Goal: Find specific page/section: Find specific page/section

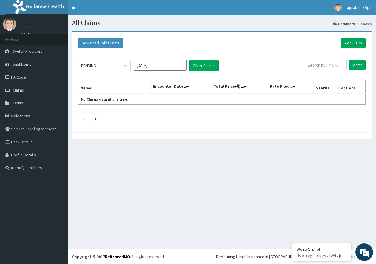
click at [291, 86] on icon at bounding box center [291, 87] width 2 height 4
click at [294, 87] on icon at bounding box center [294, 87] width 2 height 4
click at [124, 63] on icon at bounding box center [125, 66] width 6 height 6
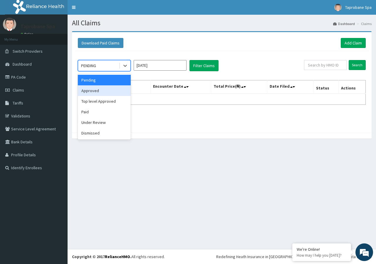
click at [97, 90] on div "Approved" at bounding box center [104, 90] width 53 height 11
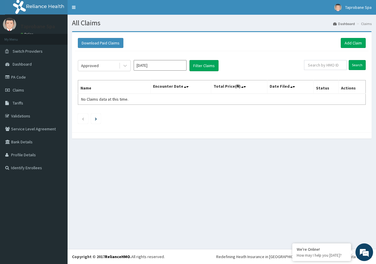
click at [138, 140] on div "Download Paid Claims Add Claim × Note you can only download claims within a max…" at bounding box center [222, 87] width 309 height 113
click at [204, 63] on button "Filter Claims" at bounding box center [204, 65] width 29 height 11
click at [209, 67] on button "Filter Claims" at bounding box center [204, 65] width 29 height 11
click at [144, 153] on div "All Claims Dashboard Claims Download Paid Claims Add Claim × Note you can only …" at bounding box center [222, 132] width 309 height 234
click at [104, 68] on div "Approved" at bounding box center [98, 65] width 41 height 9
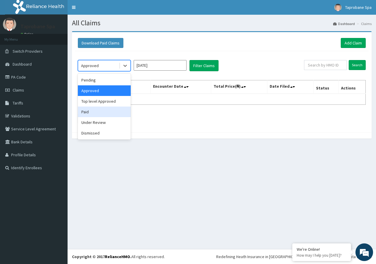
click at [98, 115] on div "Paid" at bounding box center [104, 111] width 53 height 11
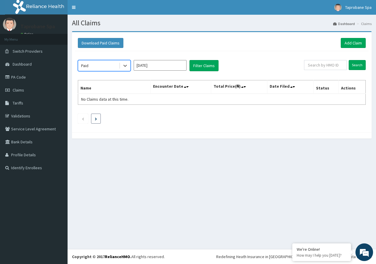
click at [97, 120] on li at bounding box center [96, 118] width 10 height 10
click at [97, 118] on li at bounding box center [96, 118] width 10 height 10
click at [96, 118] on icon "Next page" at bounding box center [96, 118] width 2 height 3
click at [130, 123] on ul at bounding box center [222, 118] width 288 height 10
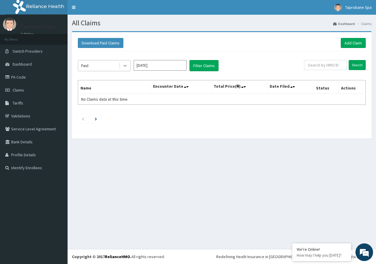
click at [124, 64] on icon at bounding box center [125, 66] width 6 height 6
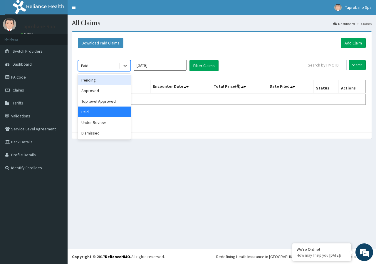
click at [106, 83] on div "Pending" at bounding box center [104, 80] width 53 height 11
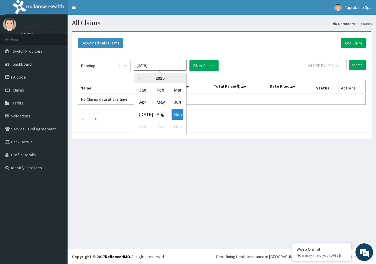
click at [170, 64] on input "[DATE]" at bounding box center [160, 65] width 53 height 11
click at [163, 114] on div "Aug" at bounding box center [160, 114] width 12 height 11
click at [182, 65] on input "Aug 2025" at bounding box center [160, 65] width 53 height 11
click at [183, 115] on div "Sep" at bounding box center [178, 114] width 12 height 11
type input "[DATE]"
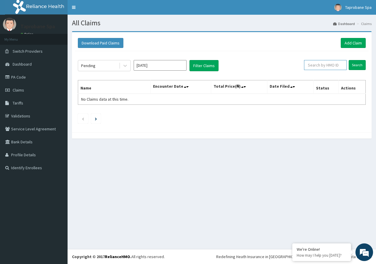
click at [327, 66] on input "text" at bounding box center [325, 65] width 43 height 10
click at [372, 256] on div "We're Online! How may I help you today?" at bounding box center [365, 252] width 18 height 18
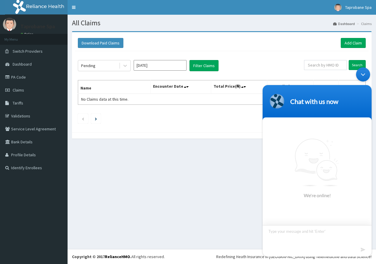
click at [366, 255] on section "Chat with us now We're online!" at bounding box center [317, 170] width 109 height 171
click at [312, 254] on footer at bounding box center [317, 250] width 109 height 11
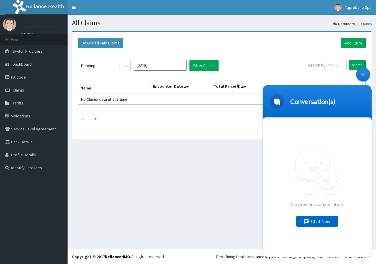
click at [314, 221] on div "Chat Now" at bounding box center [317, 220] width 42 height 11
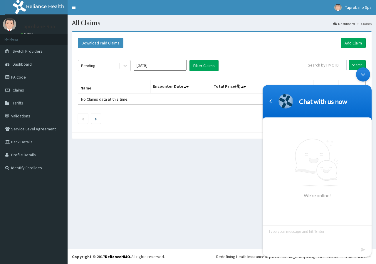
click at [134, 180] on div "All Claims Dashboard Claims Download Paid Claims Add Claim × Note you can only …" at bounding box center [222, 132] width 309 height 234
click at [362, 74] on div "Minimize live chat window" at bounding box center [363, 74] width 14 height 14
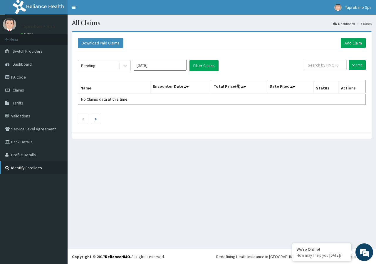
click at [41, 168] on link "Identify Enrollees" at bounding box center [34, 167] width 68 height 13
click at [12, 75] on link "PA Code" at bounding box center [34, 77] width 68 height 13
